Goal: Navigation & Orientation: Find specific page/section

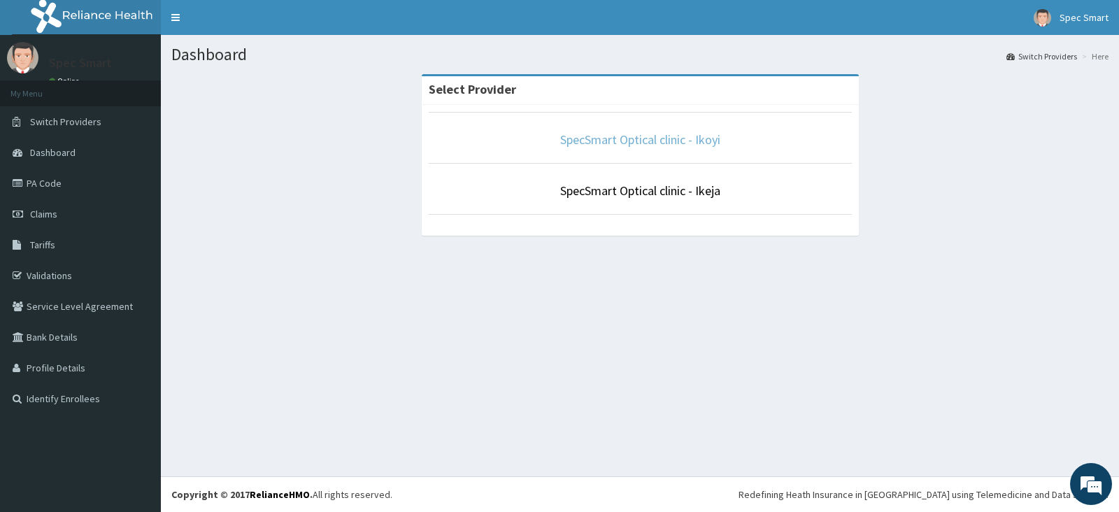
click at [671, 134] on link "SpecSmart Optical clinic - Ikoyi" at bounding box center [640, 140] width 160 height 16
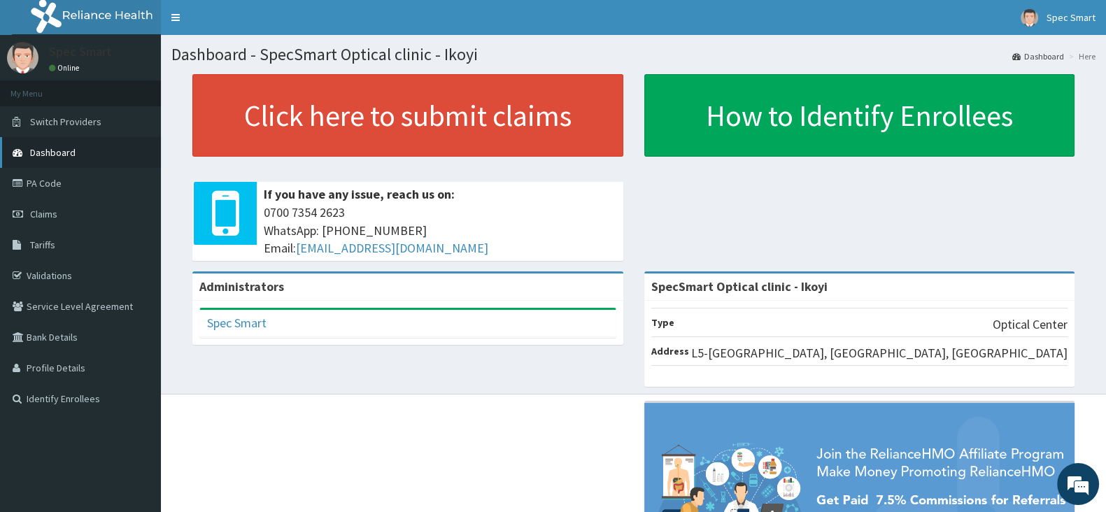
click at [60, 153] on span "Dashboard" at bounding box center [52, 152] width 45 height 13
click at [41, 181] on link "PA Code" at bounding box center [80, 183] width 161 height 31
